Goal: Transaction & Acquisition: Purchase product/service

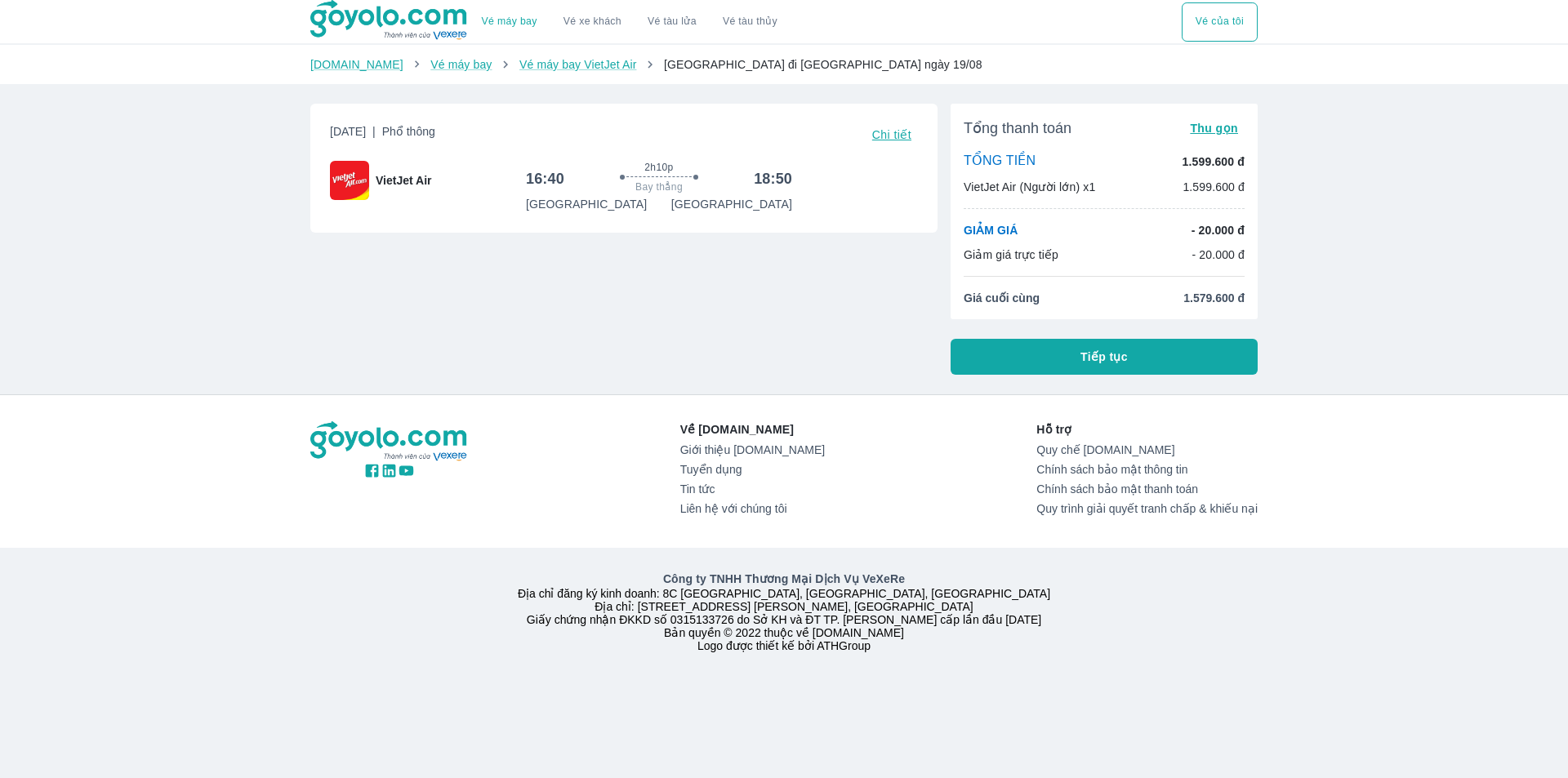
click at [1024, 372] on button "Tiếp tục" at bounding box center [1104, 357] width 307 height 36
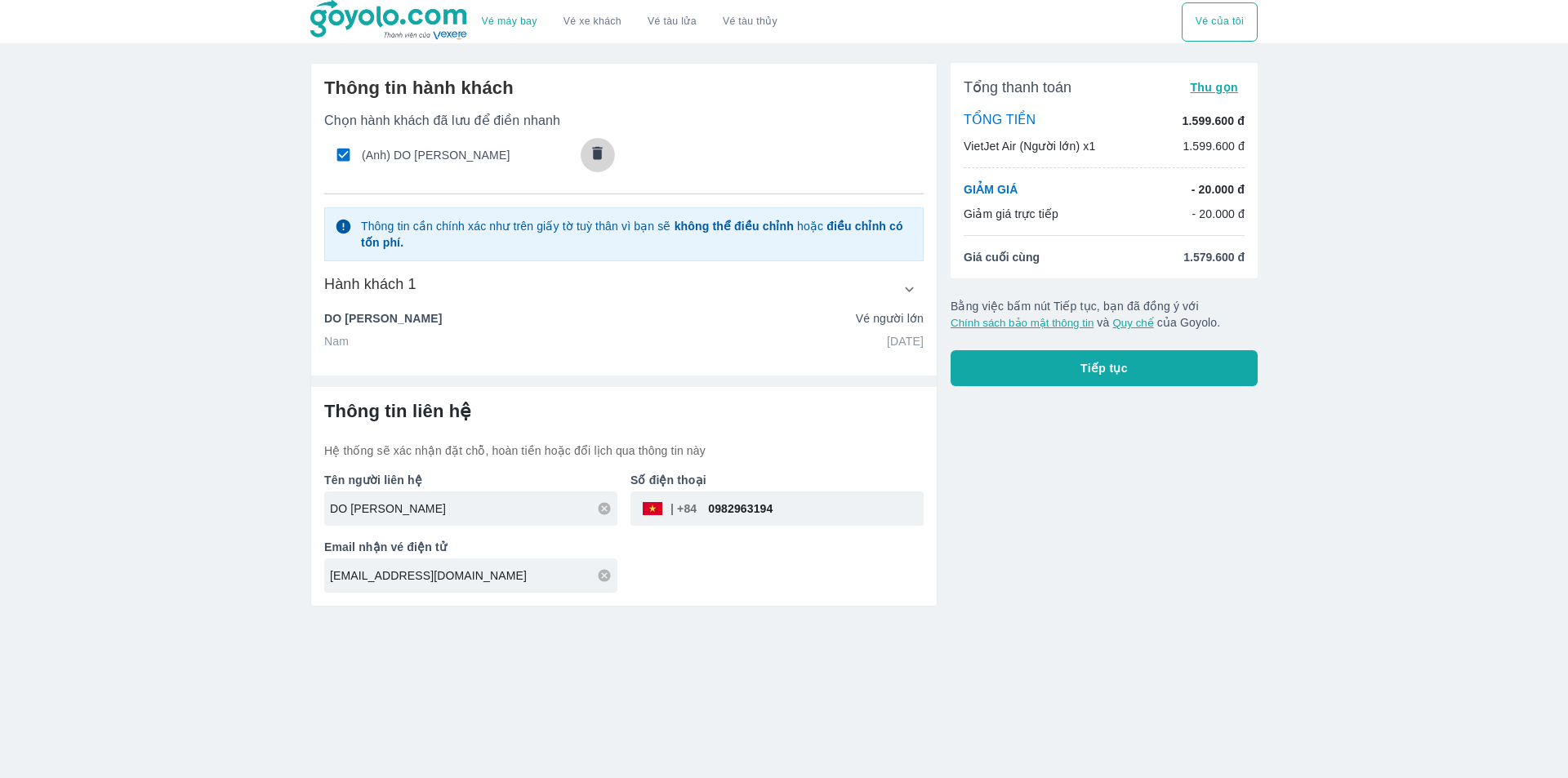
click at [598, 149] on icon "comments" at bounding box center [597, 152] width 9 height 13
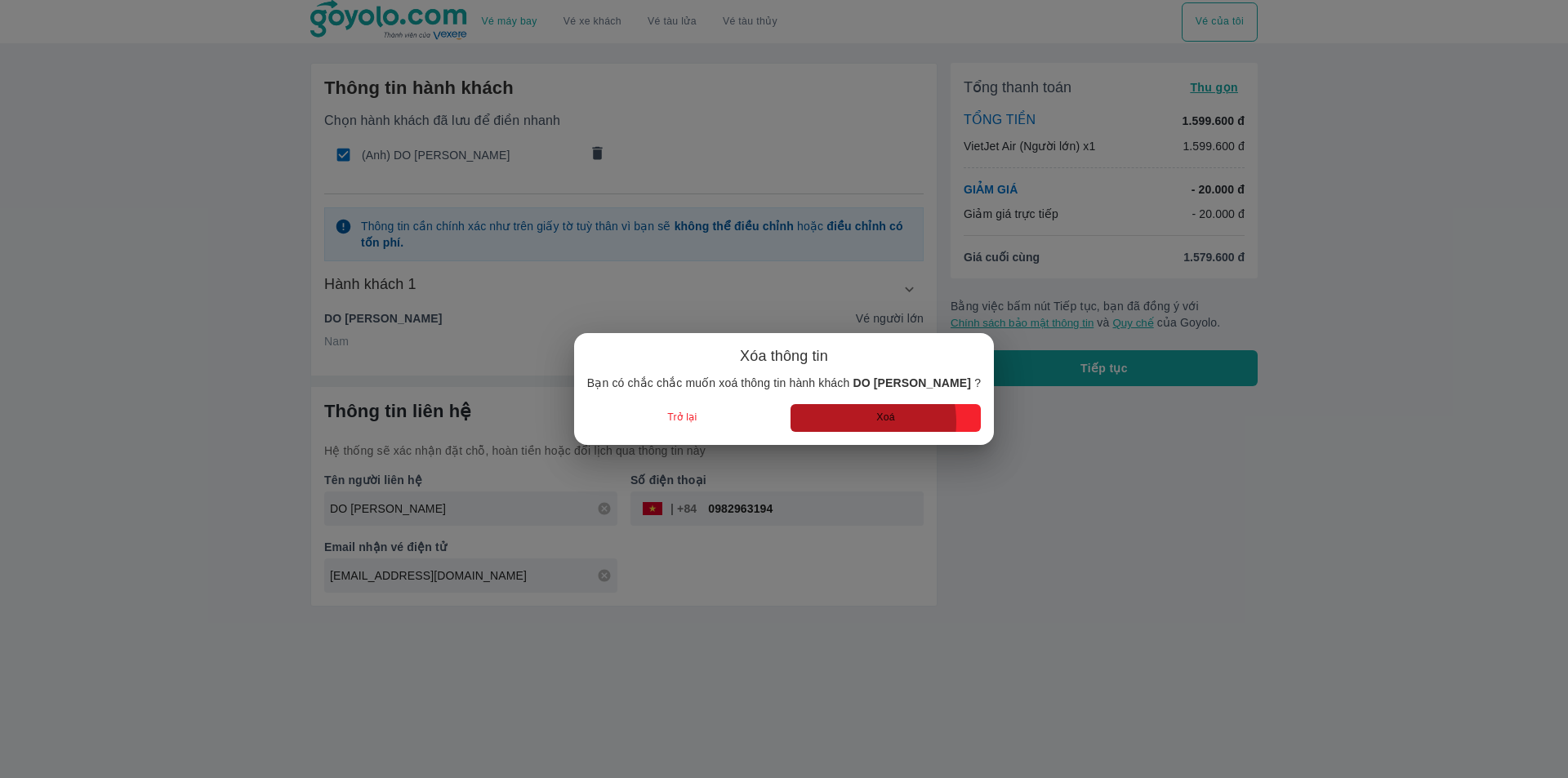
click at [851, 422] on button "Xoá" at bounding box center [885, 417] width 190 height 27
radio input "false"
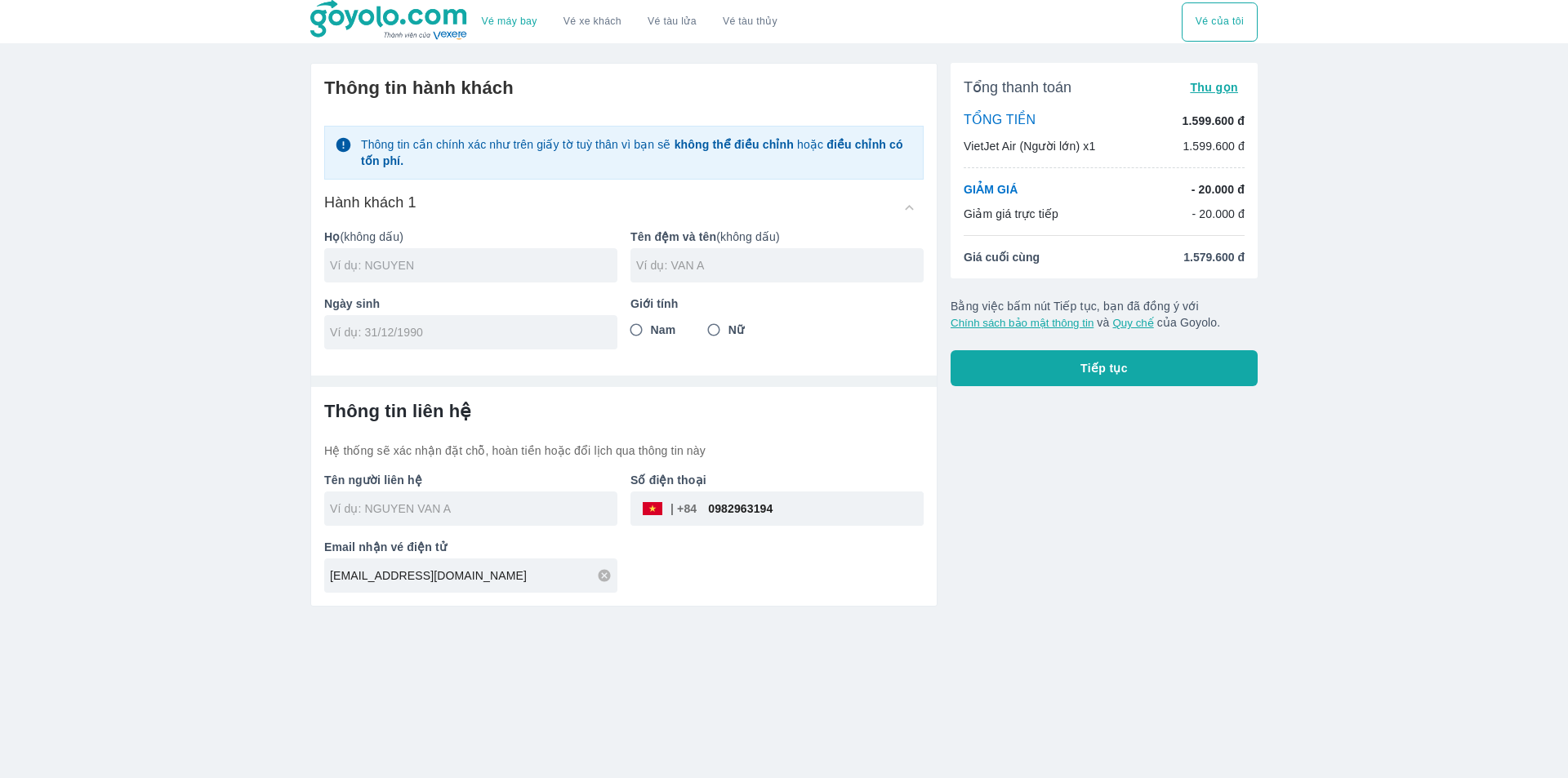
click at [404, 263] on input "text" at bounding box center [473, 265] width 288 height 16
type input "HOANG"
type input "CHI CONG"
click at [406, 321] on div at bounding box center [471, 332] width 294 height 34
type input "[DATE]"
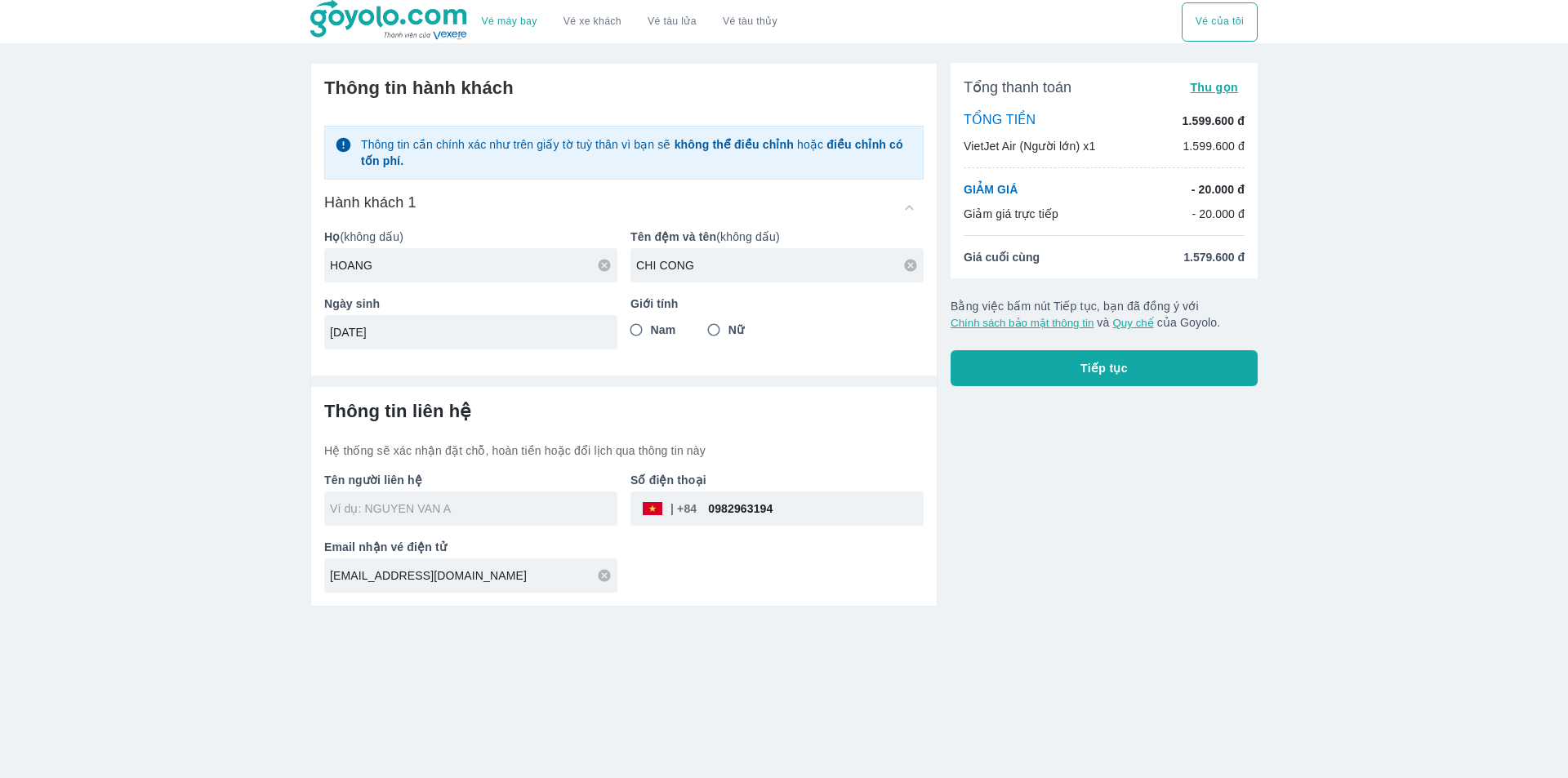
click at [654, 327] on span "Nam" at bounding box center [663, 329] width 26 height 16
click at [650, 327] on input "Nam" at bounding box center [635, 329] width 29 height 29
radio input "true"
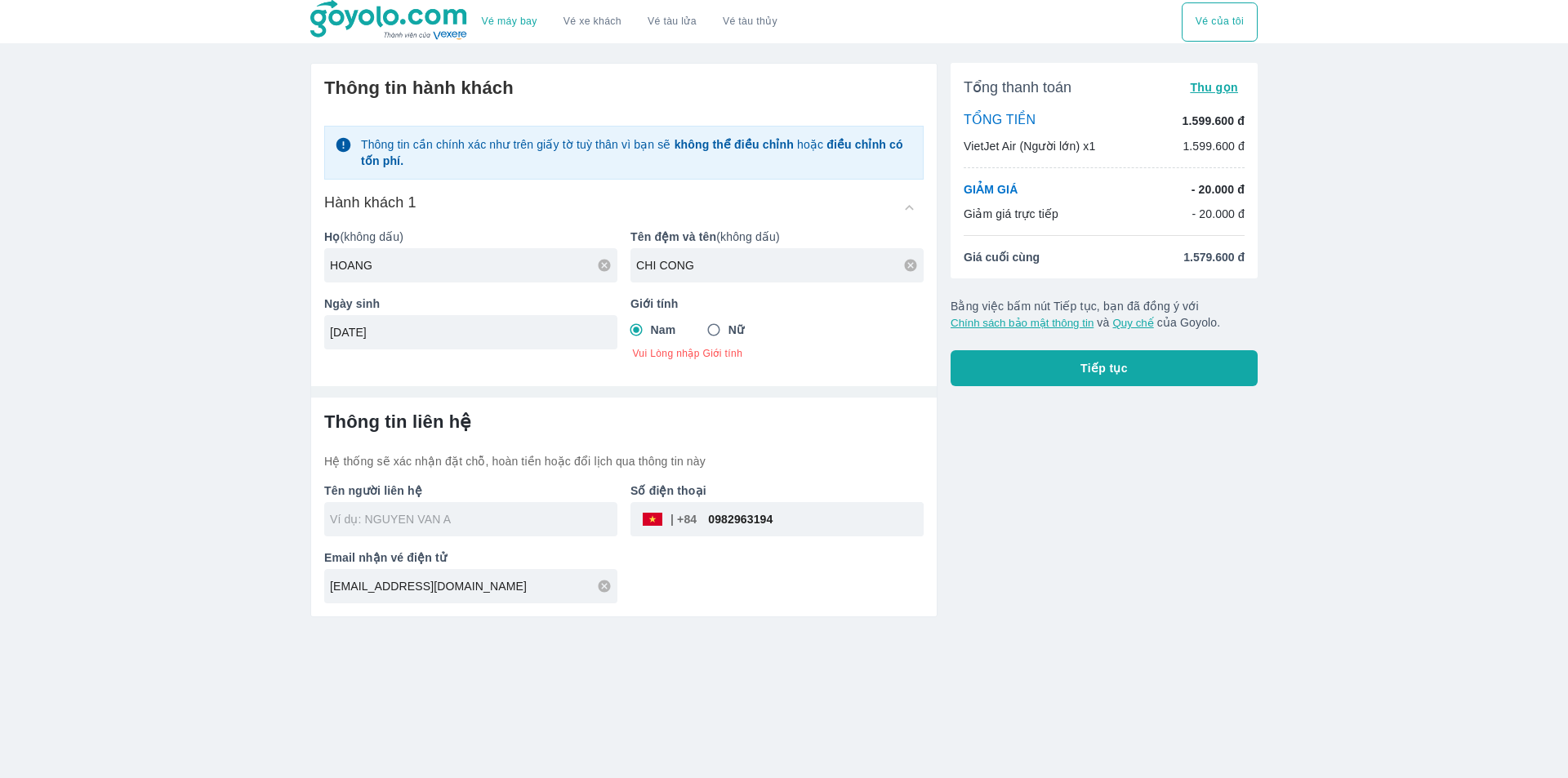
click at [417, 524] on div at bounding box center [471, 519] width 294 height 34
type input "[PERSON_NAME] CONG"
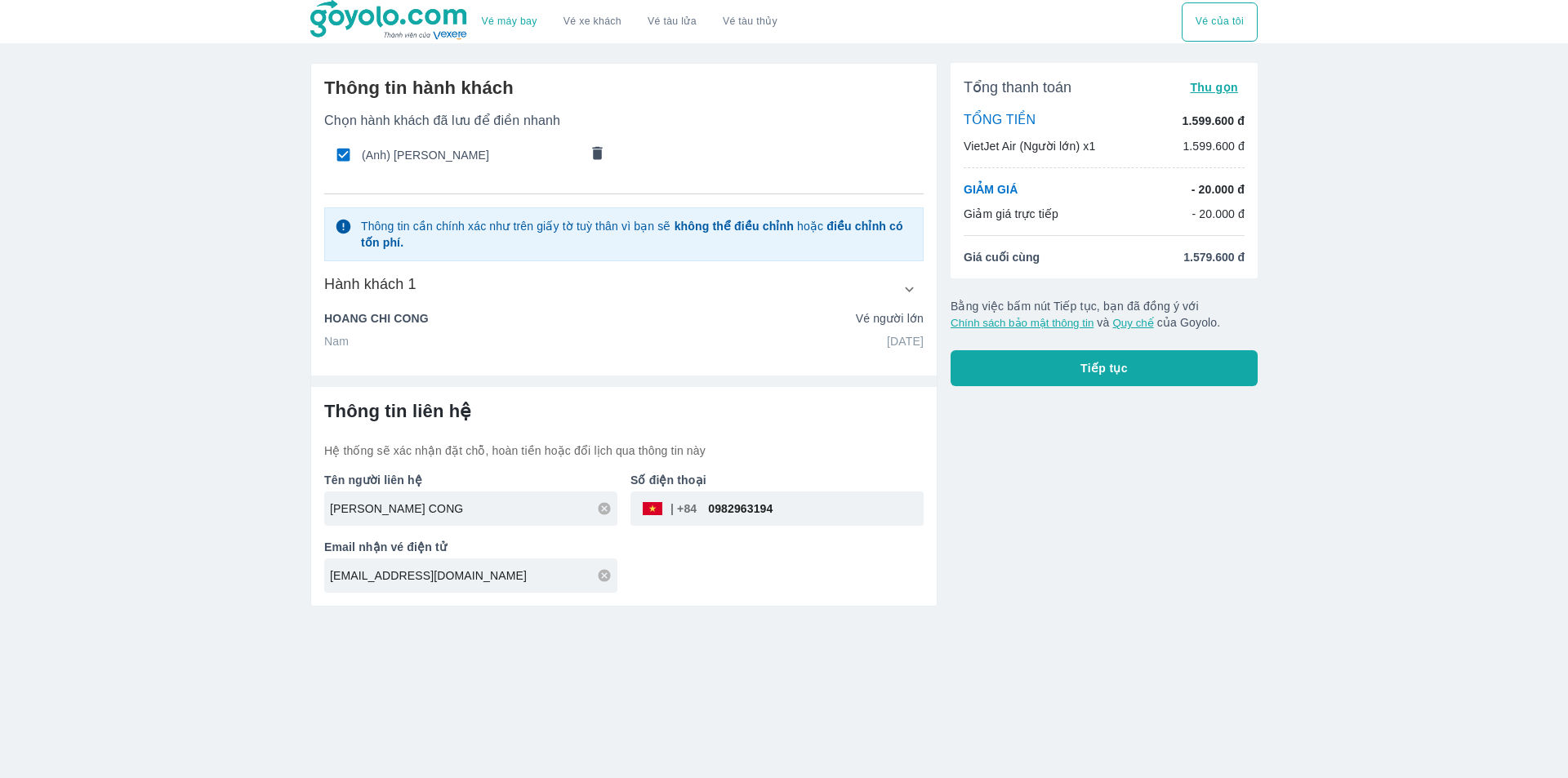
click at [777, 506] on input "0982963194" at bounding box center [811, 508] width 227 height 39
type input "986490888"
click at [1052, 377] on button "Tiếp tục" at bounding box center [1104, 368] width 307 height 36
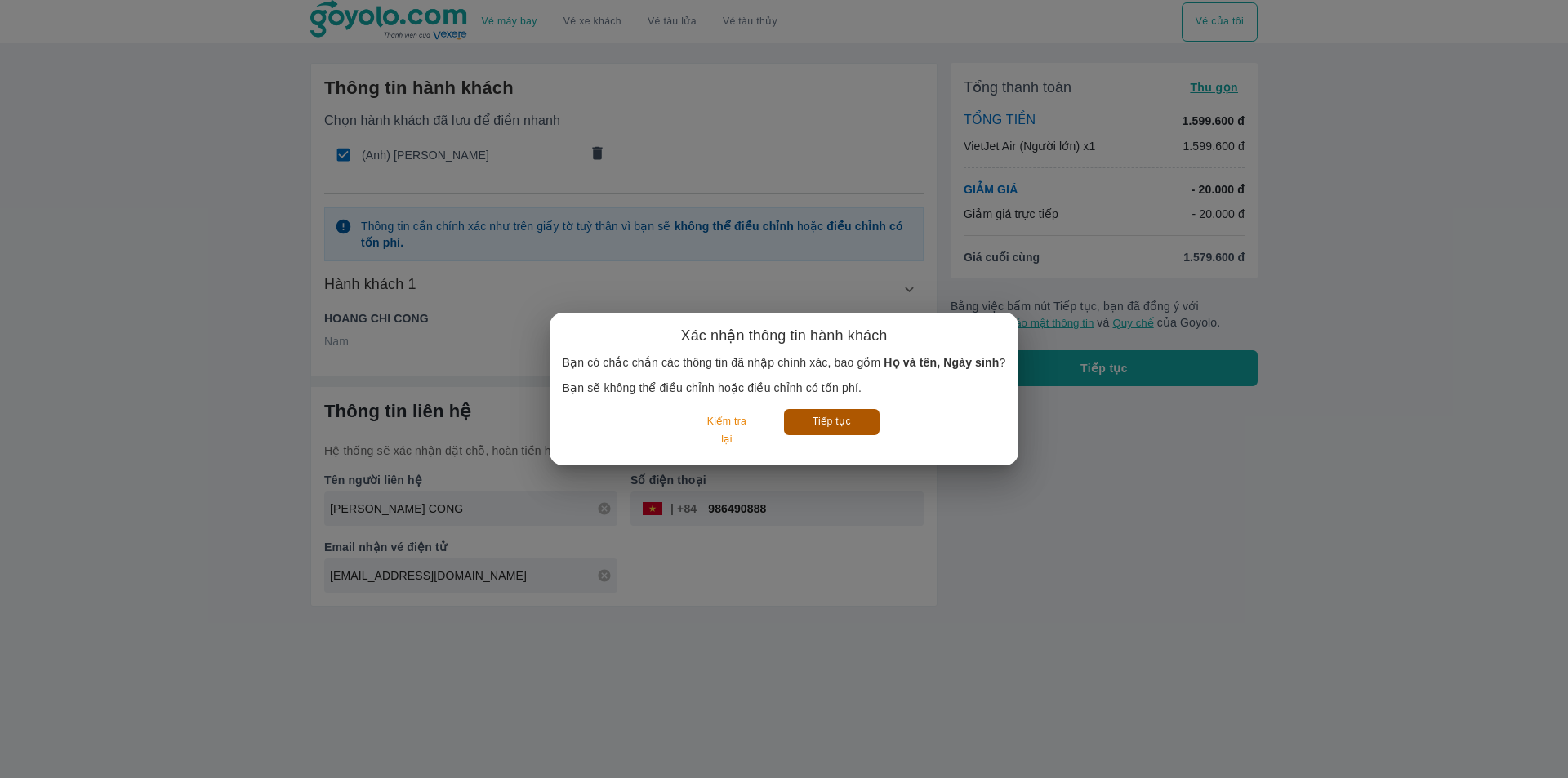
click at [821, 425] on button "Tiếp tục" at bounding box center [831, 421] width 96 height 26
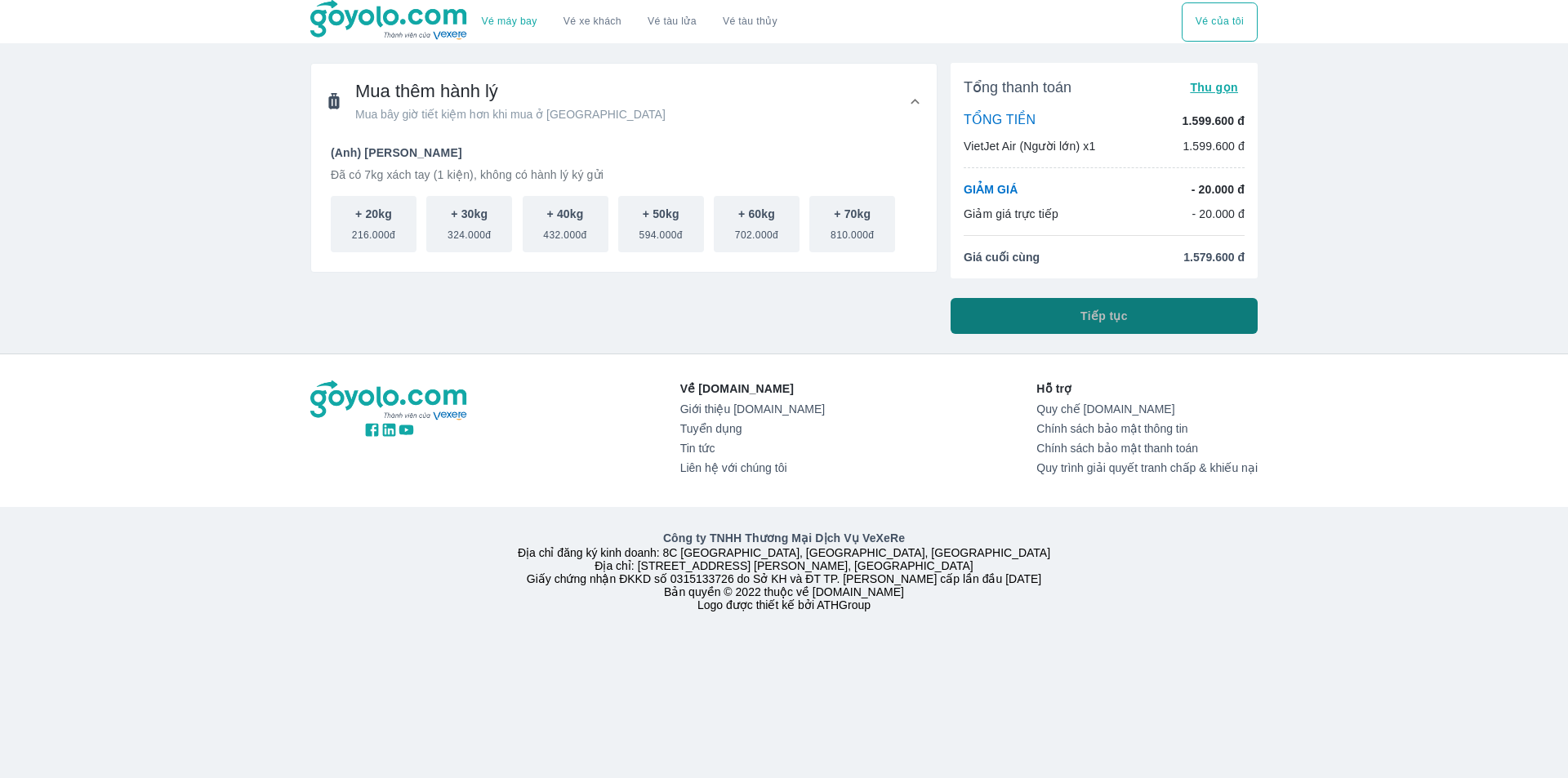
click at [1021, 323] on button "Tiếp tục" at bounding box center [1104, 316] width 307 height 36
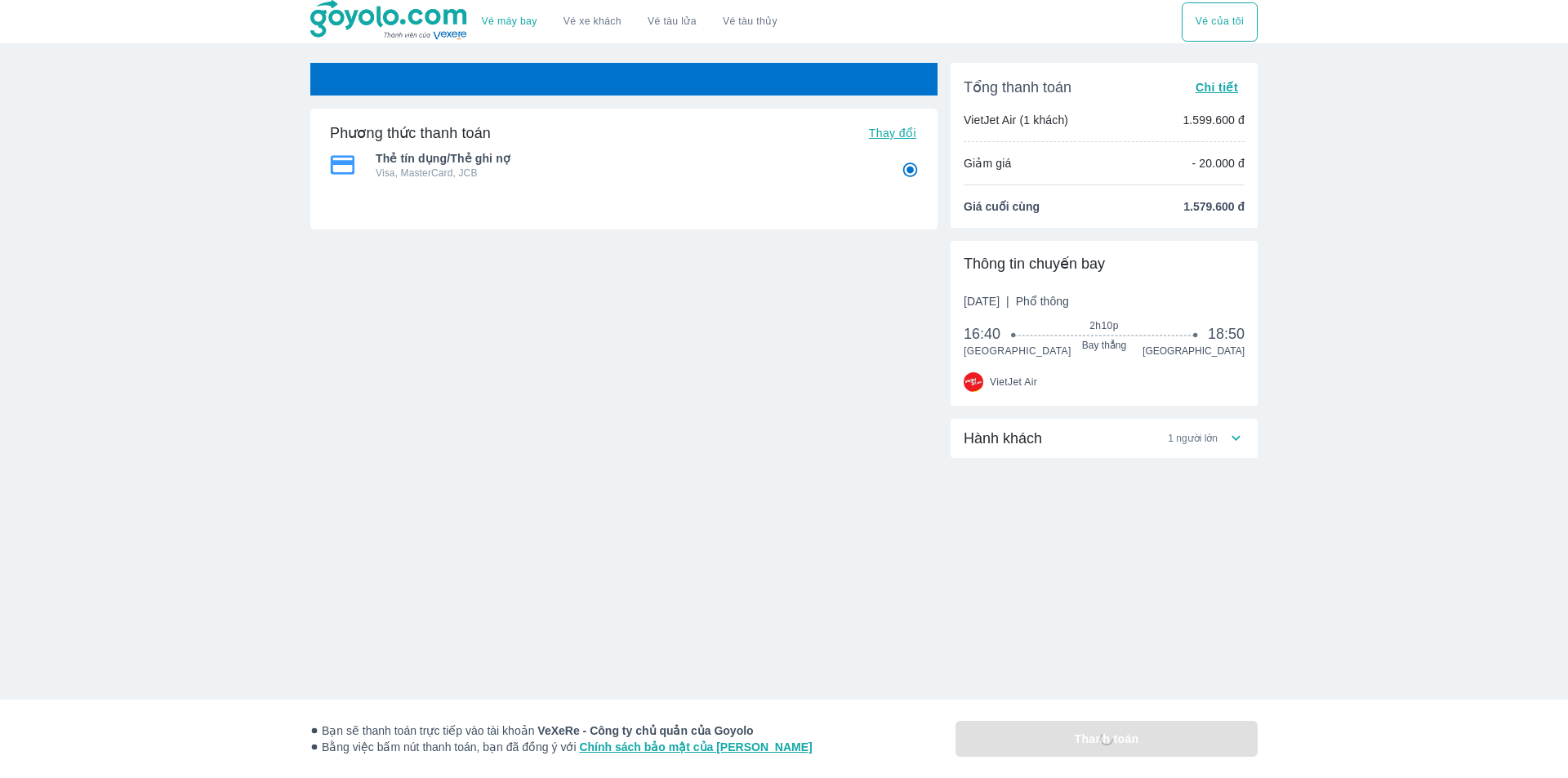
radio input "false"
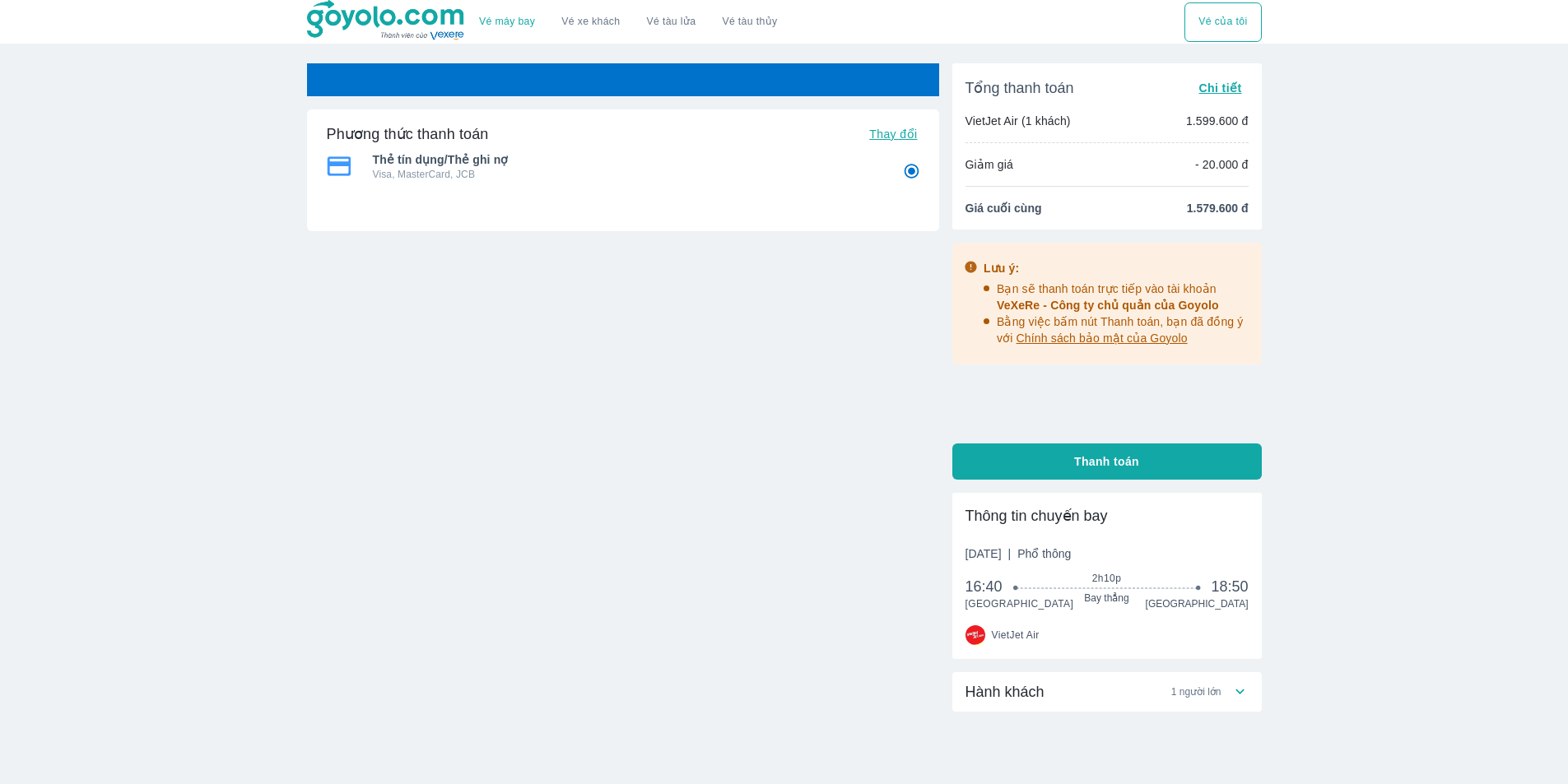
radio input "false"
click at [1068, 700] on div "Hành khách 1 người lớn" at bounding box center [1098, 691] width 266 height 20
